Goal: Participate in discussion

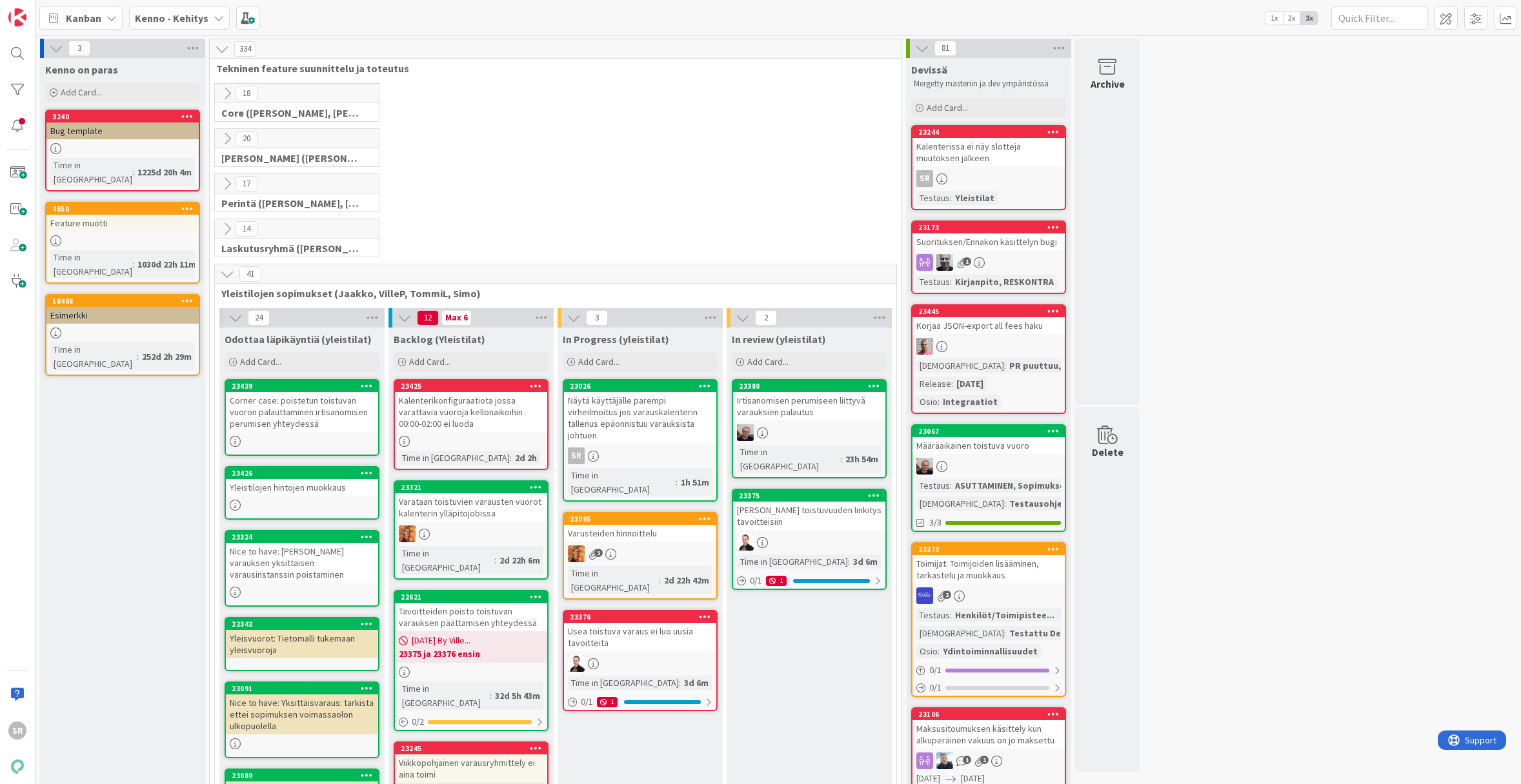
click at [615, 432] on div "Näytä käyttäjälle parempi virheilmoitus jos varauskalenterin tallenus epäonnist…" at bounding box center [640, 418] width 152 height 51
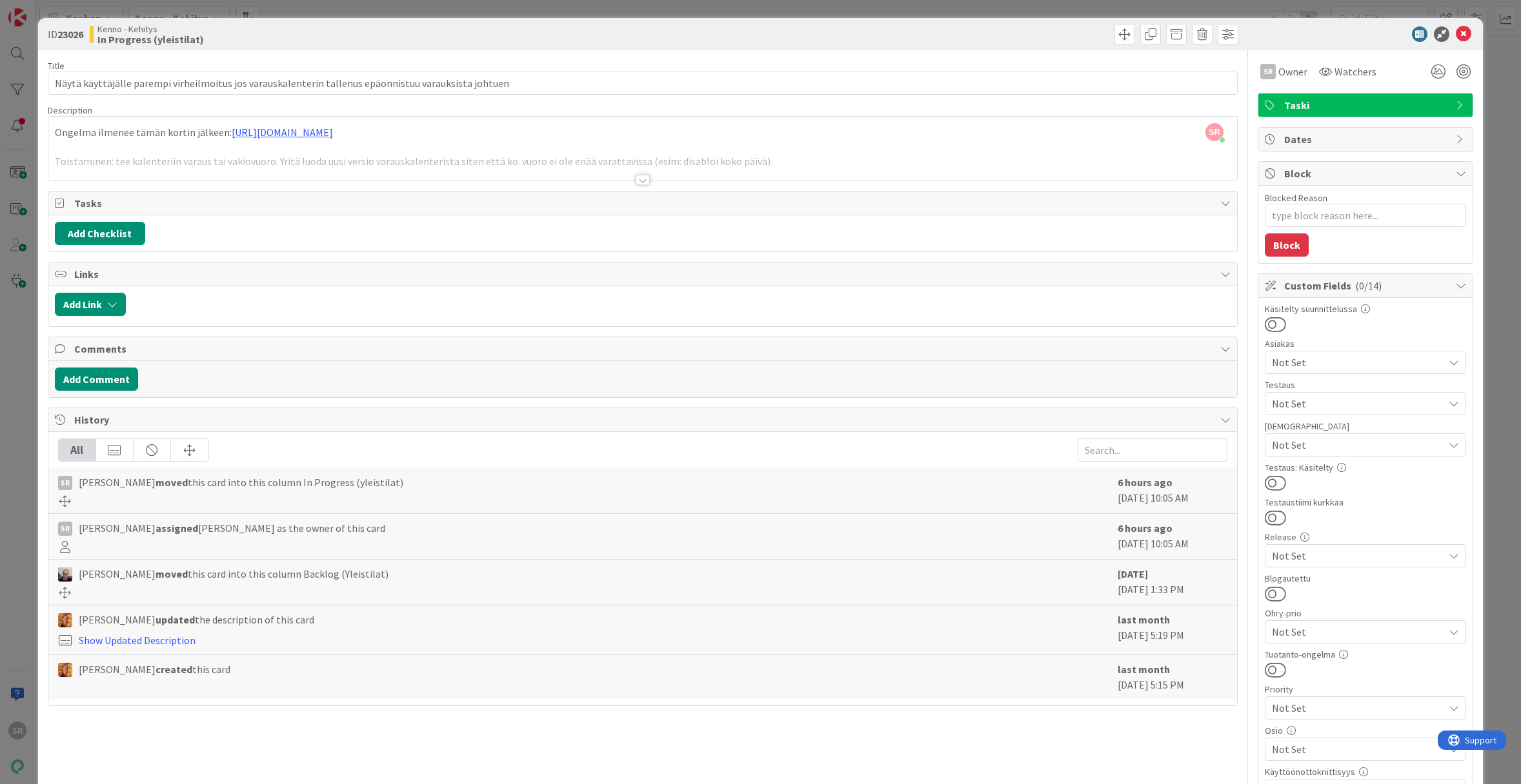
click at [911, 145] on div "SR Simo Råman just joined Ongelma ilmenee tämän kortin jälkeen: https://kanbanz…" at bounding box center [642, 149] width 1188 height 64
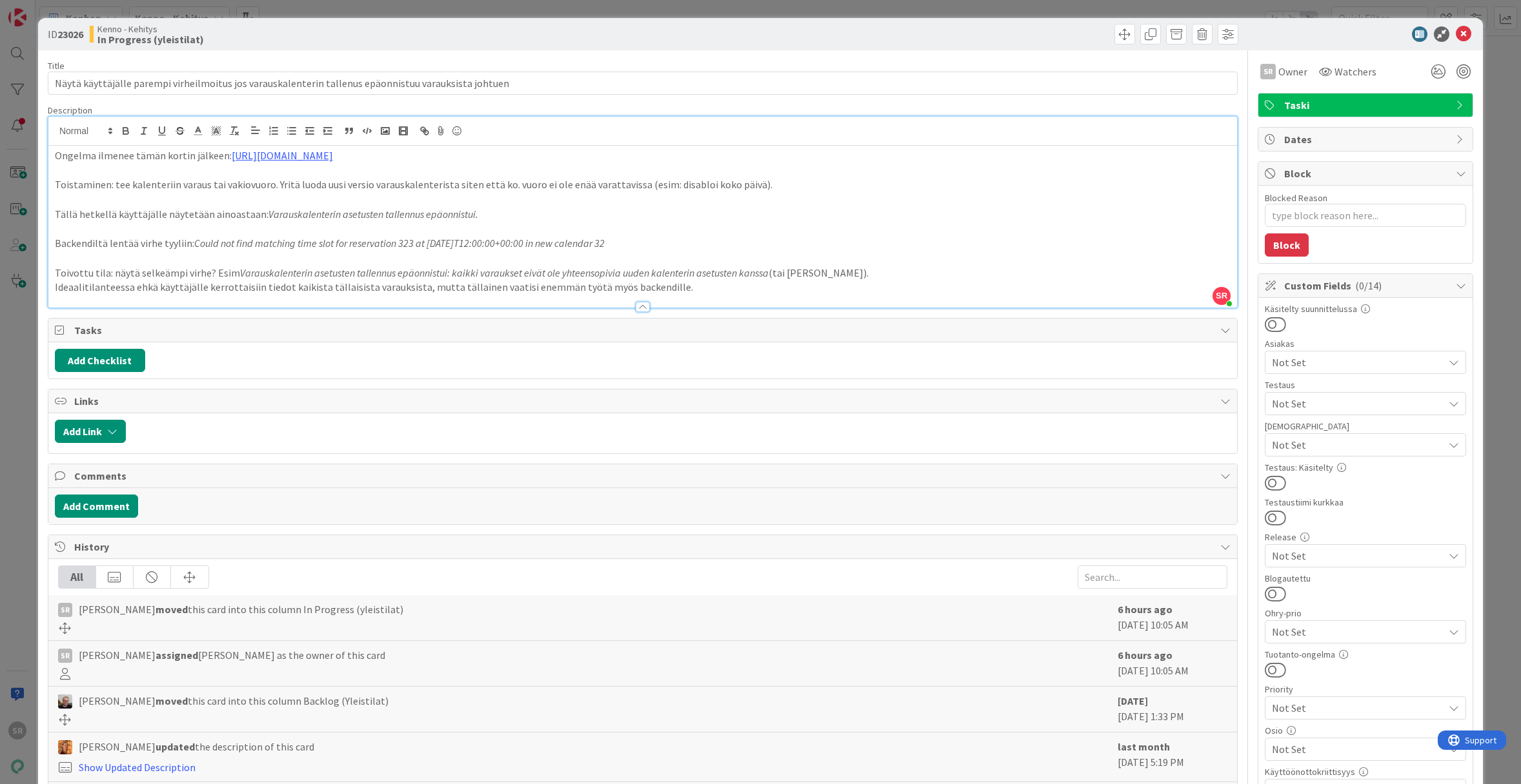
click at [722, 287] on p "Ideaalitilanteessa ehkä käyttäjälle kerrottaisiin tiedot kaikista tällaisista v…" at bounding box center [642, 288] width 1175 height 15
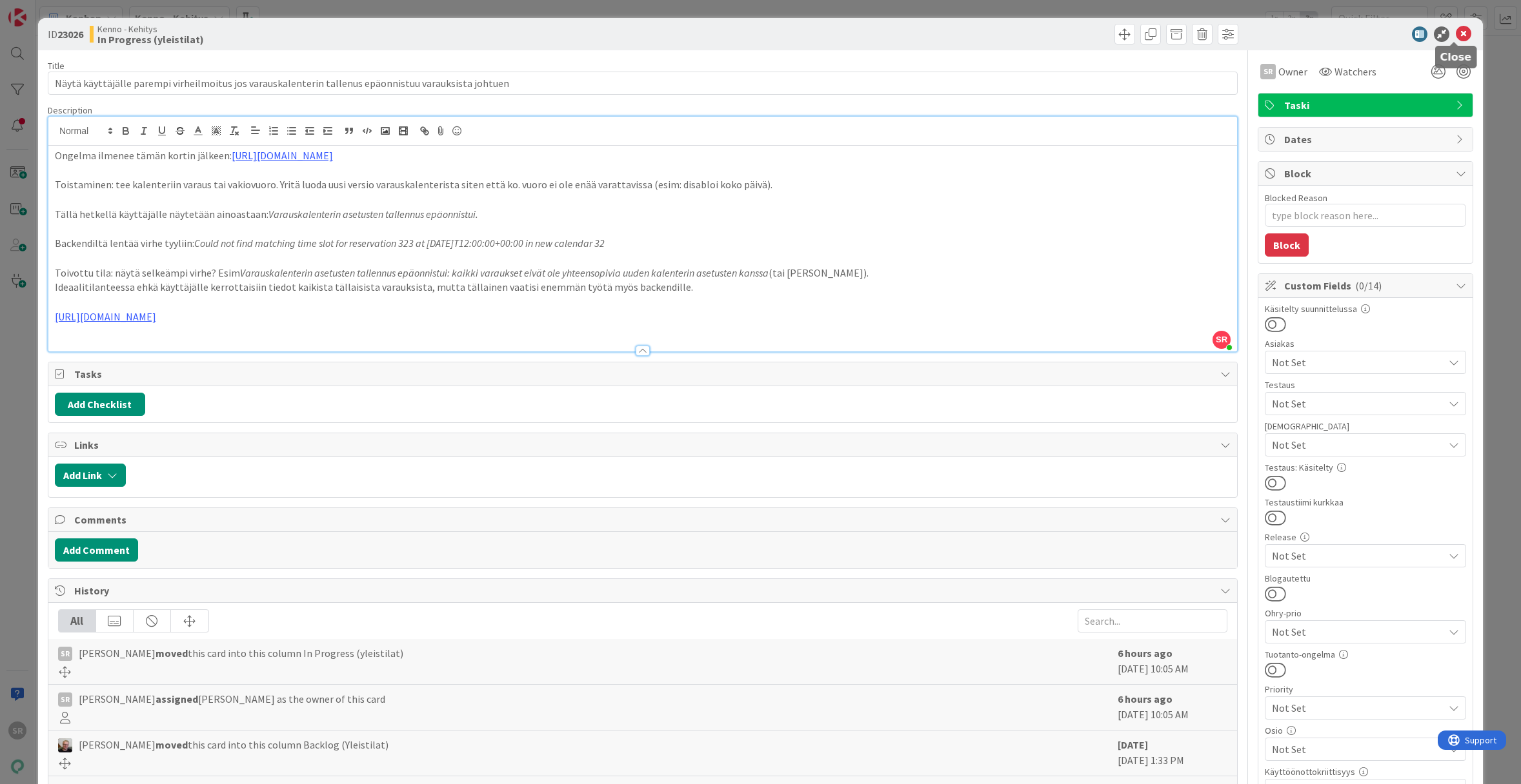
click at [1459, 35] on icon at bounding box center [1463, 34] width 15 height 15
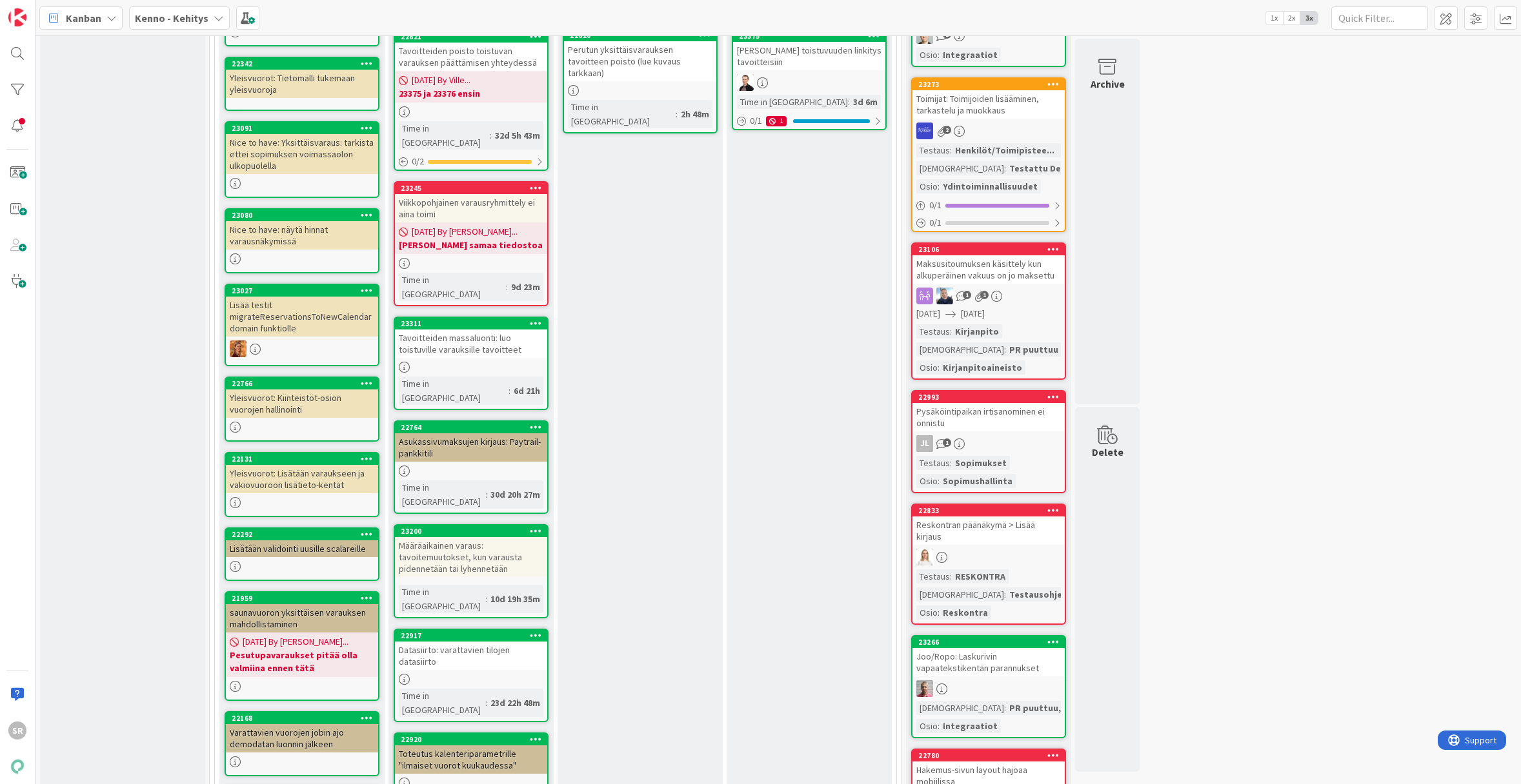
scroll to position [131, 0]
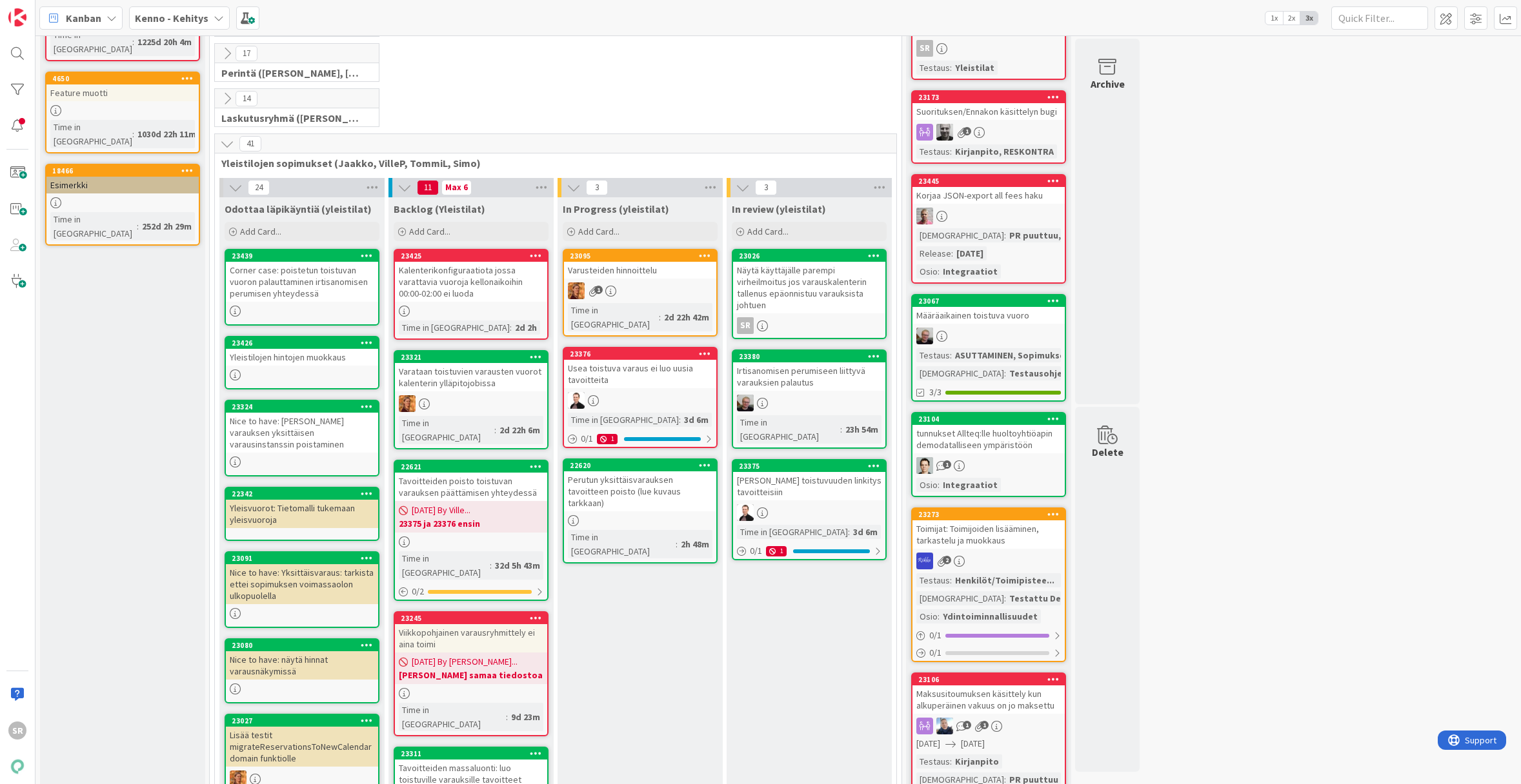
click at [626, 472] on div "Perutun yksittäisvarauksen tavoitteen poisto (lue kuvaus tarkkaan)" at bounding box center [640, 492] width 152 height 40
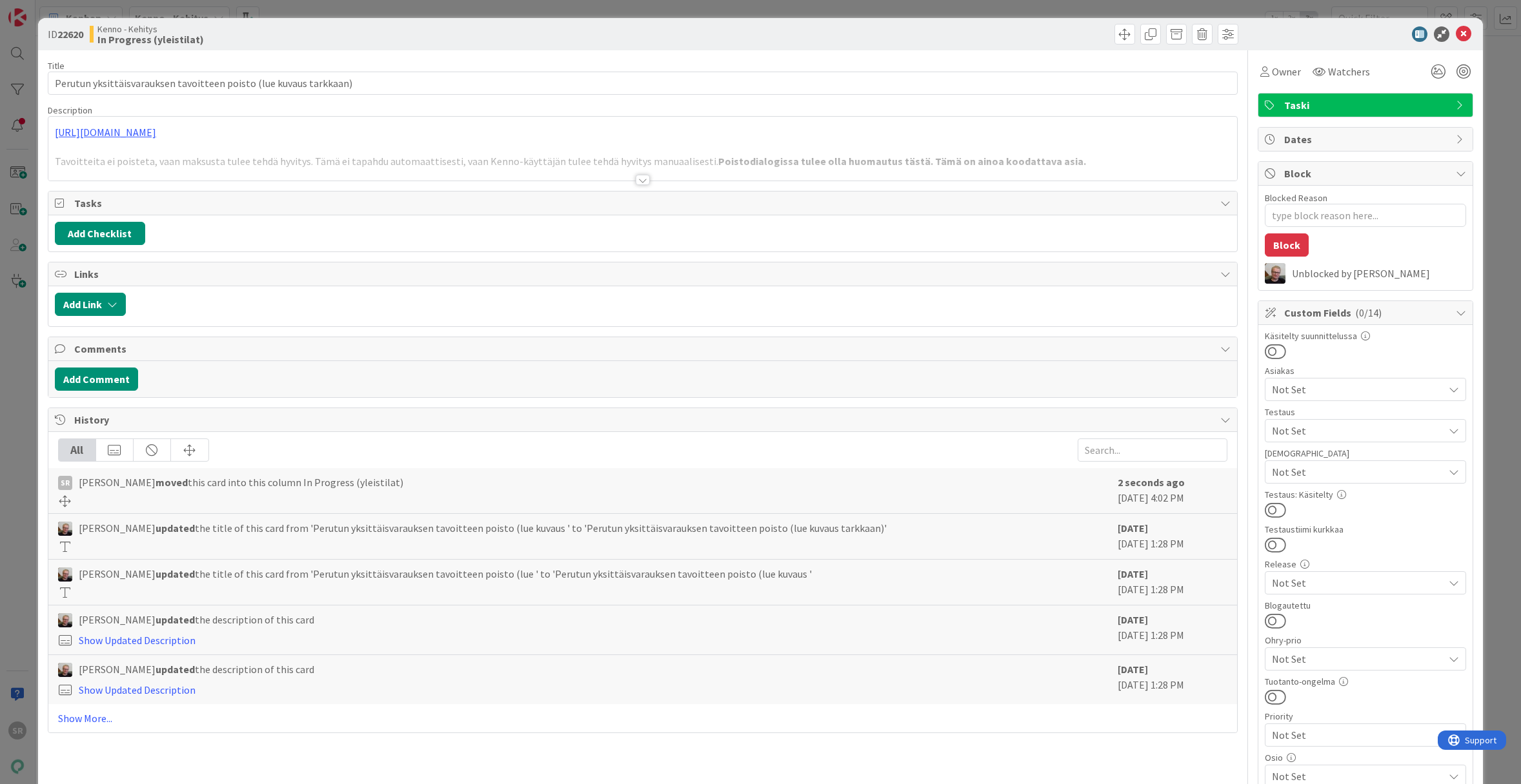
click at [642, 179] on div at bounding box center [642, 179] width 14 height 10
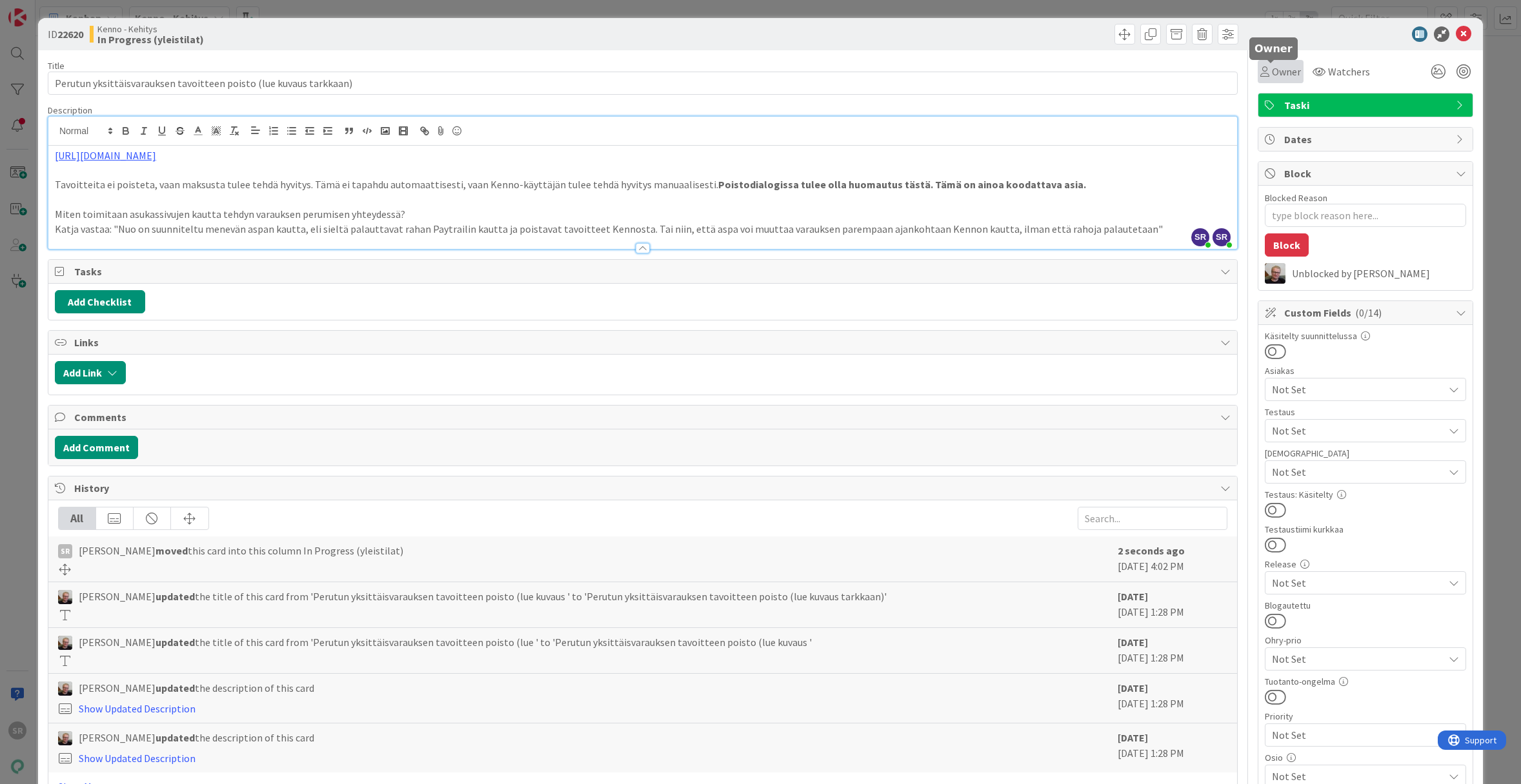
click at [1260, 70] on icon at bounding box center [1264, 71] width 9 height 10
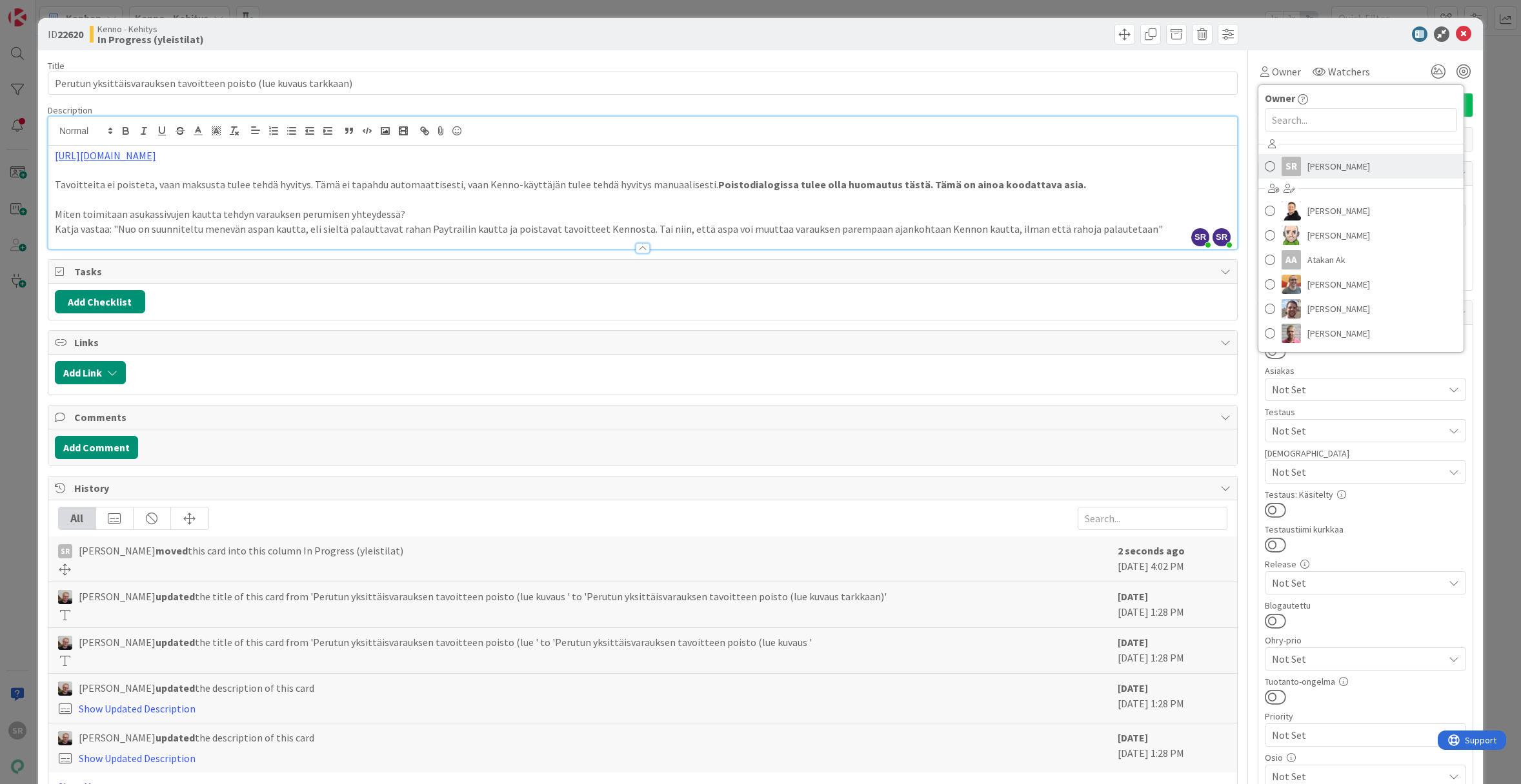
click at [1320, 163] on span "[PERSON_NAME]" at bounding box center [1339, 167] width 63 height 19
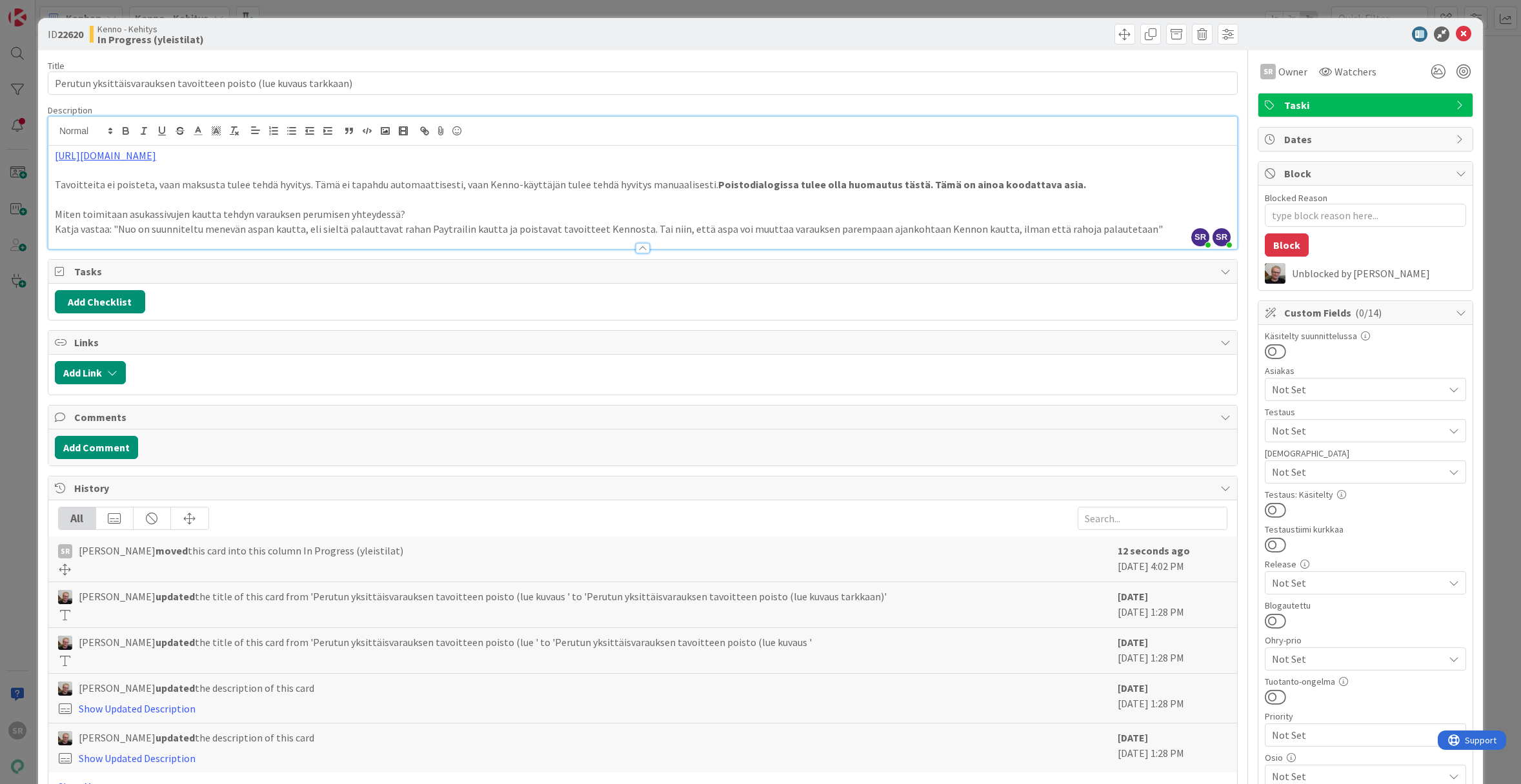
type textarea "x"
click at [1458, 33] on icon at bounding box center [1463, 34] width 15 height 15
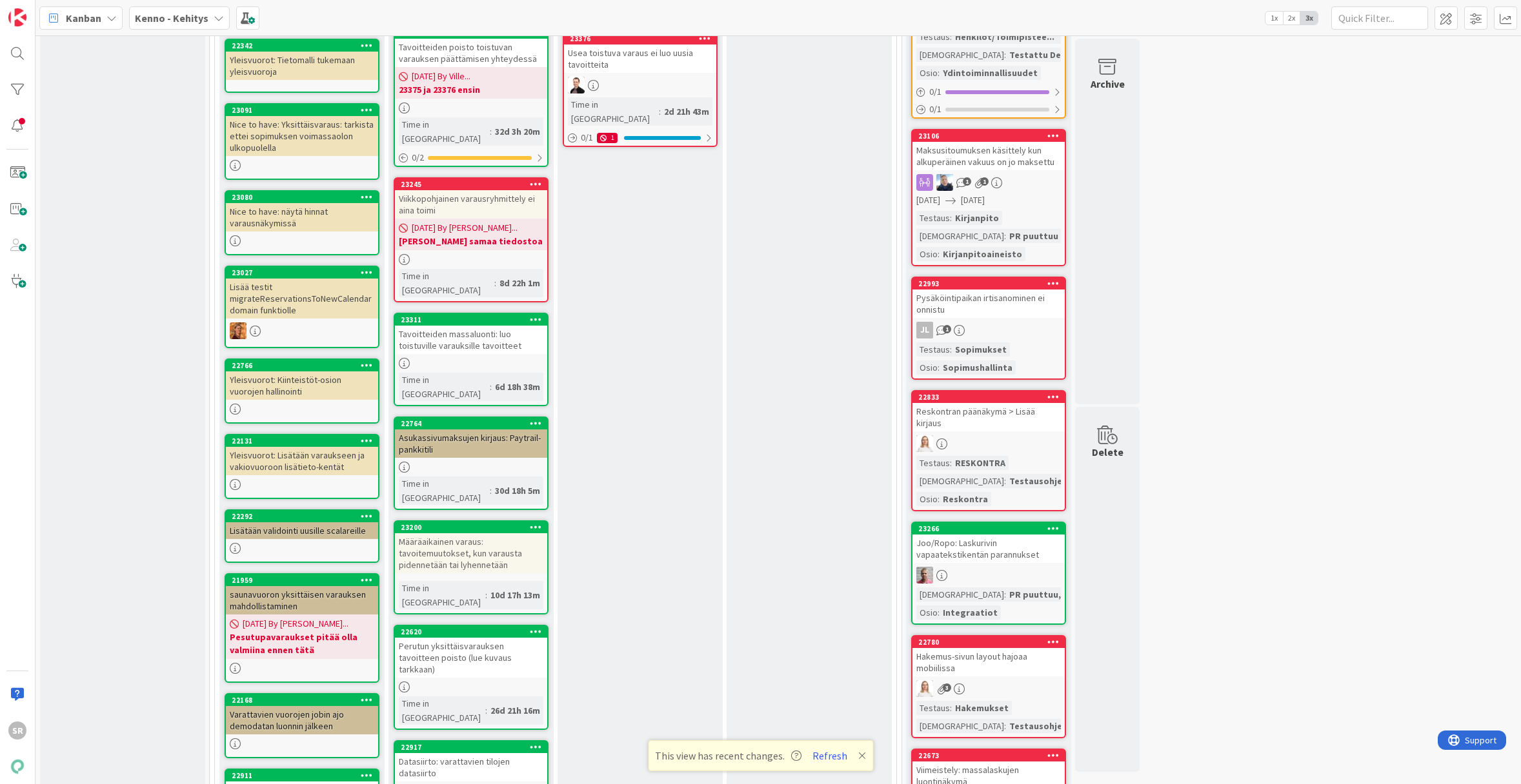
scroll to position [638, 0]
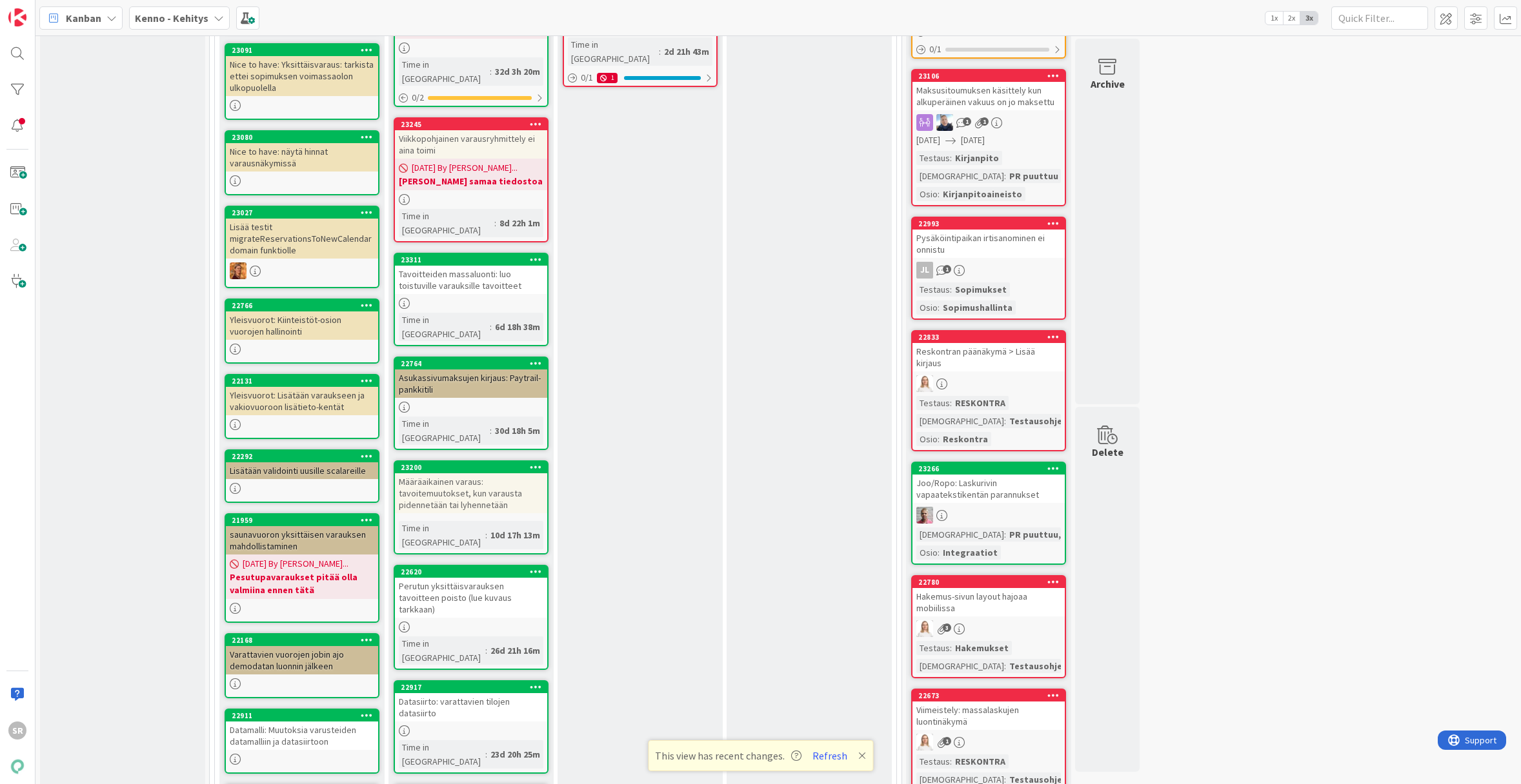
click at [489, 578] on div "Perutun yksittäisvarauksen tavoitteen poisto (lue kuvaus tarkkaan)" at bounding box center [471, 598] width 152 height 40
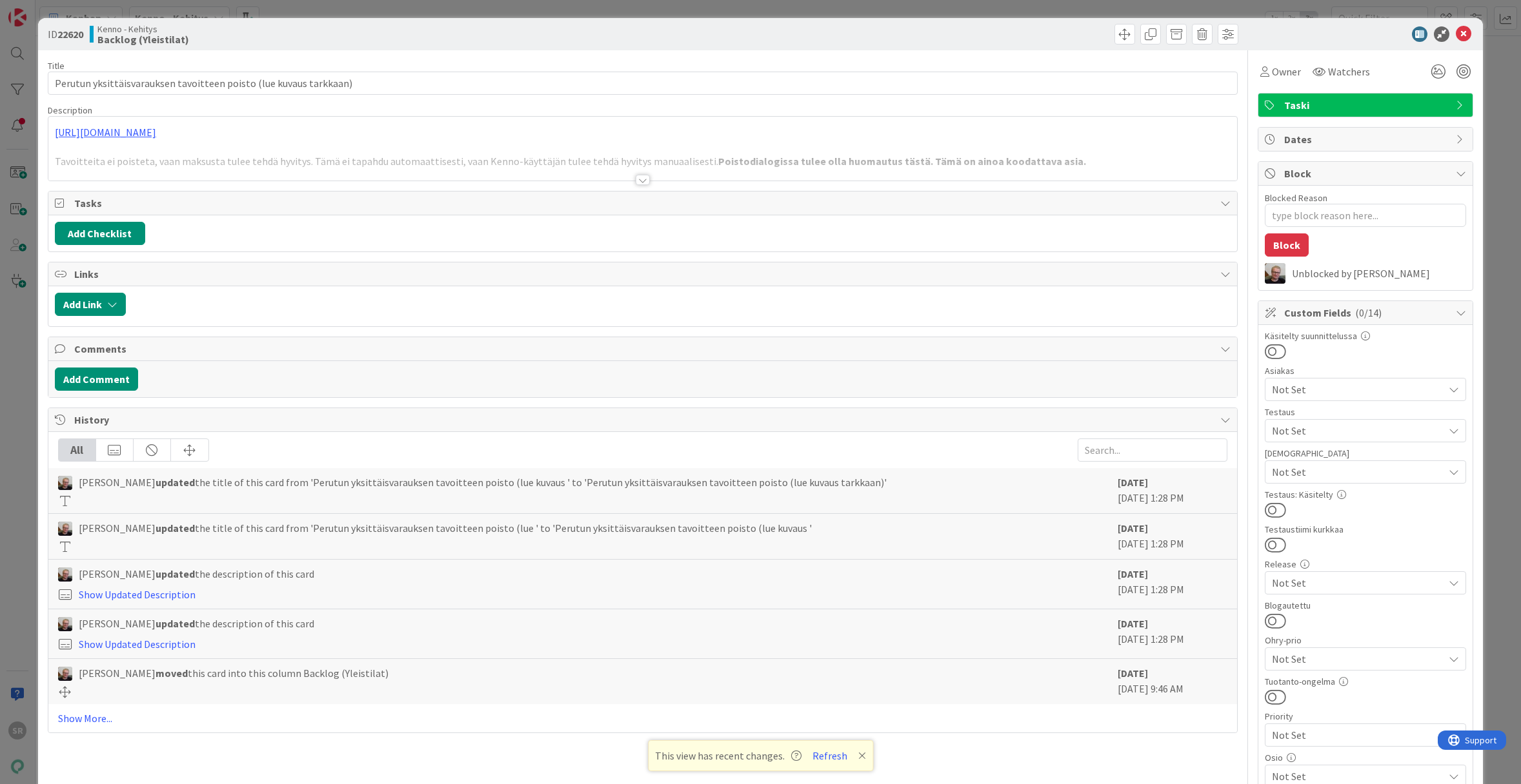
click at [639, 181] on div at bounding box center [642, 179] width 14 height 10
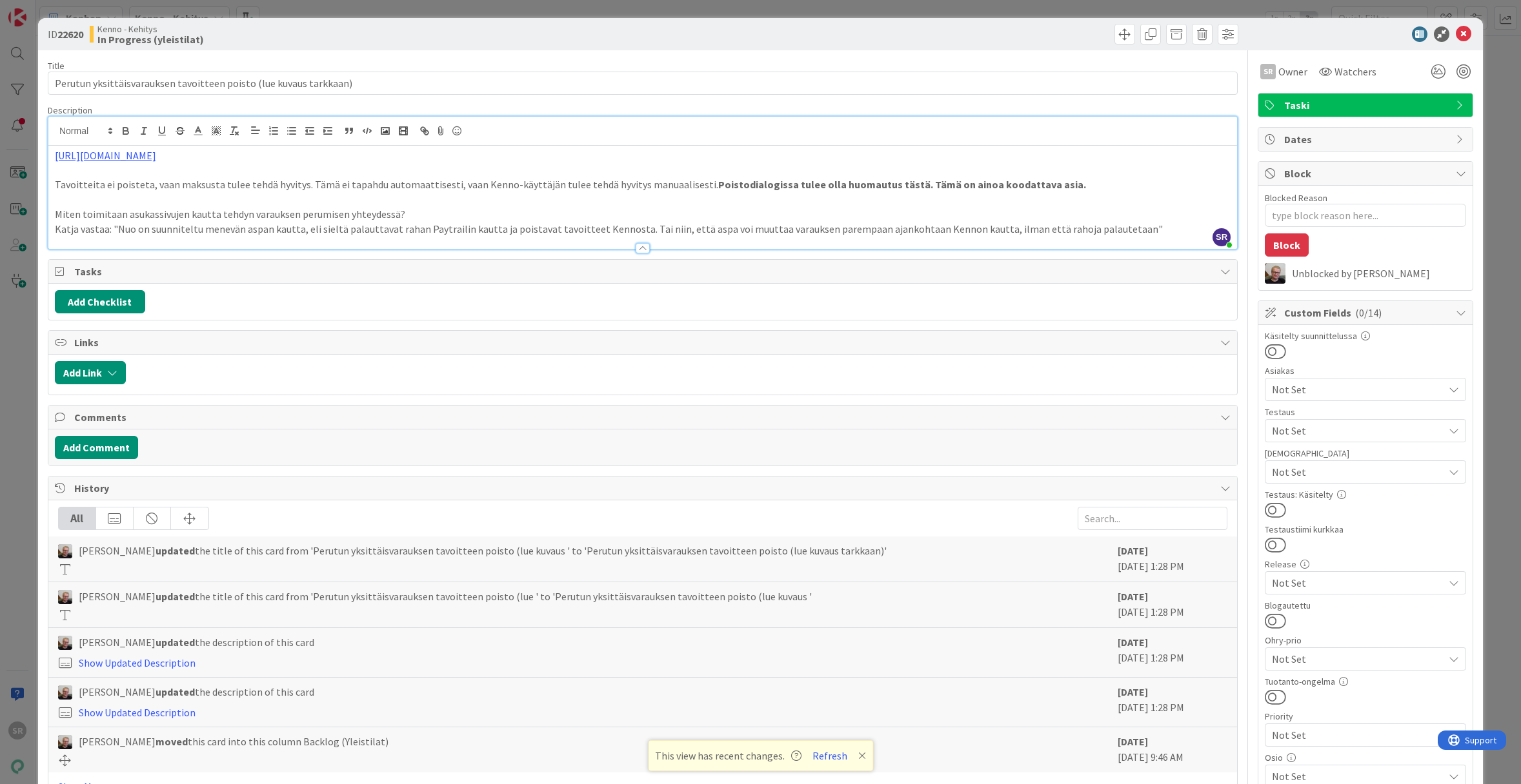
type textarea "x"
